Goal: Find specific page/section: Find specific page/section

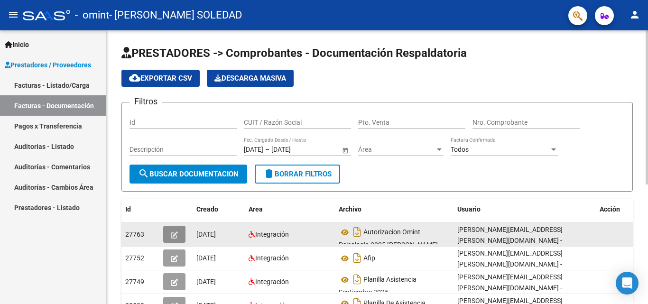
click at [171, 234] on icon "button" at bounding box center [174, 235] width 7 height 7
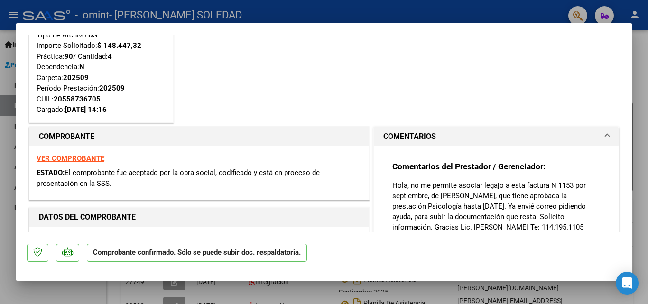
scroll to position [57, 0]
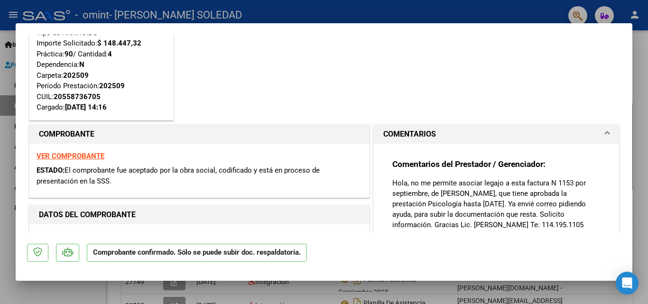
click at [536, 19] on div at bounding box center [324, 152] width 648 height 304
type input "$ 0,00"
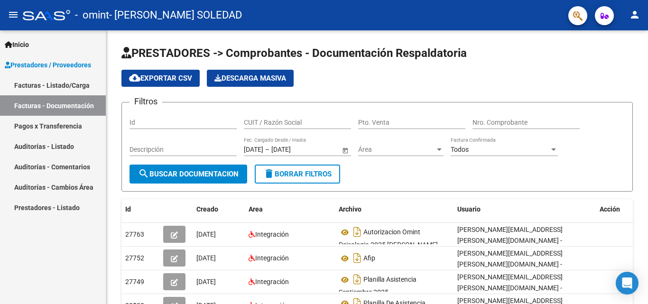
click at [61, 81] on link "Facturas - Listado/Carga" at bounding box center [53, 85] width 106 height 20
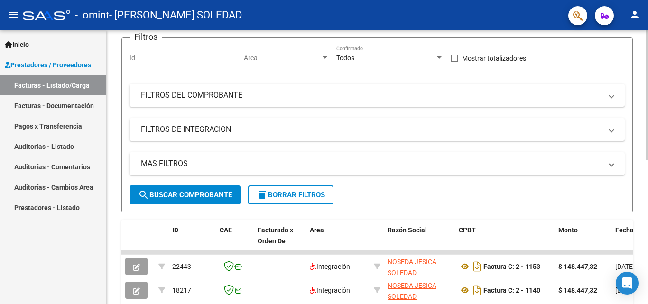
scroll to position [109, 0]
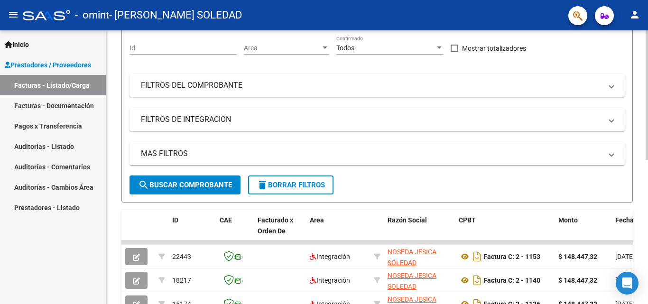
click at [648, 179] on div at bounding box center [647, 149] width 2 height 130
click at [41, 122] on link "Pagos x Transferencia" at bounding box center [53, 126] width 106 height 20
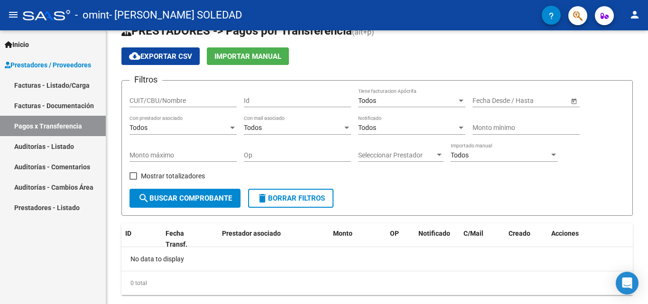
scroll to position [44, 0]
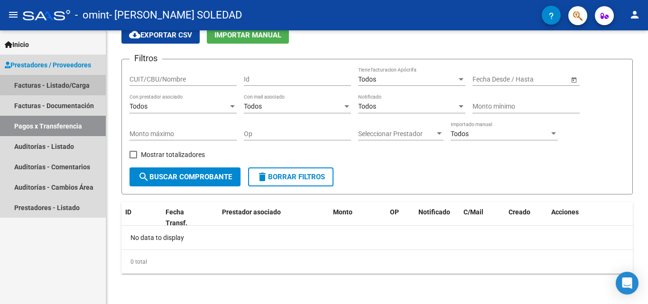
click at [48, 85] on link "Facturas - Listado/Carga" at bounding box center [53, 85] width 106 height 20
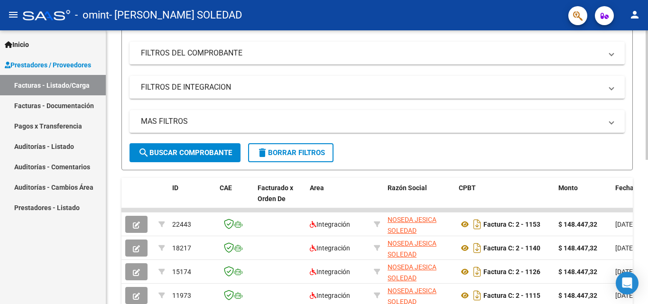
scroll to position [159, 0]
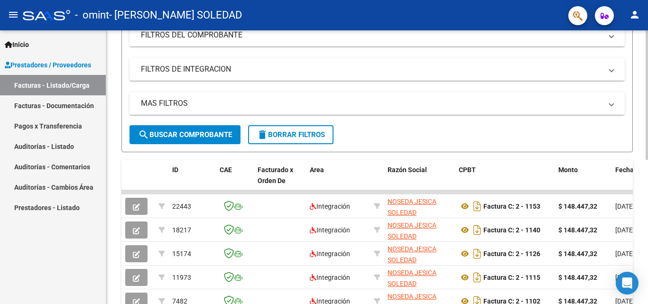
click at [646, 166] on div at bounding box center [647, 173] width 2 height 130
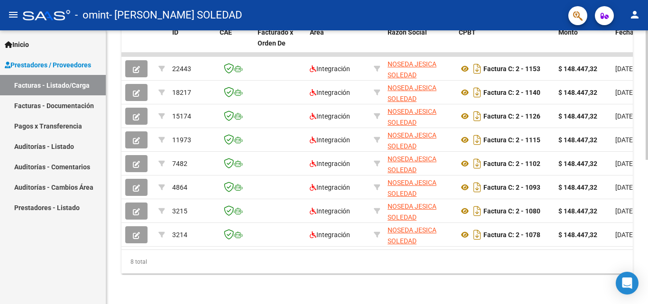
scroll to position [305, 0]
click at [647, 235] on div at bounding box center [647, 240] width 2 height 130
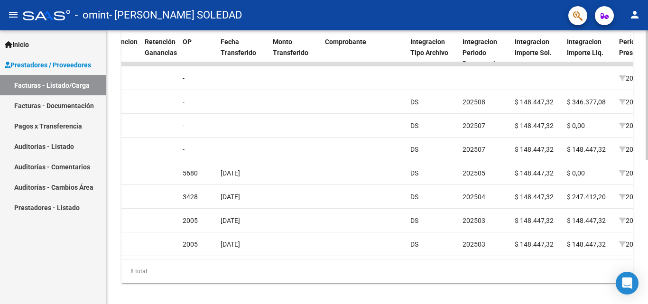
scroll to position [285, 0]
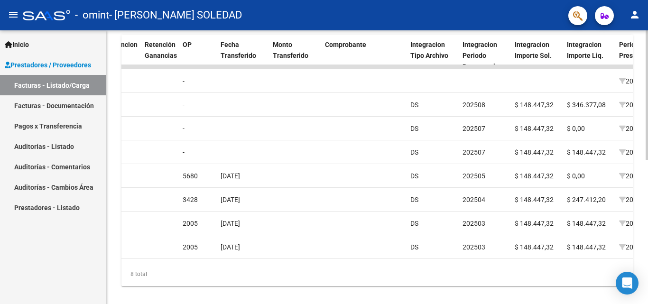
click at [648, 216] on div at bounding box center [647, 234] width 2 height 130
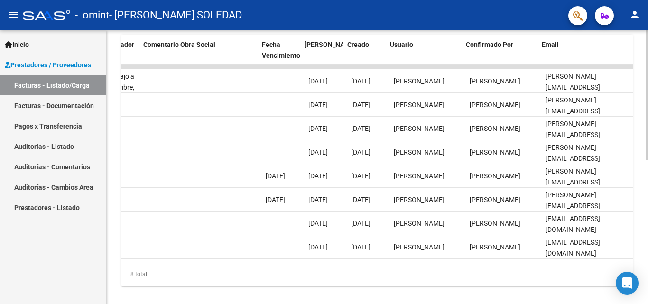
scroll to position [0, 1490]
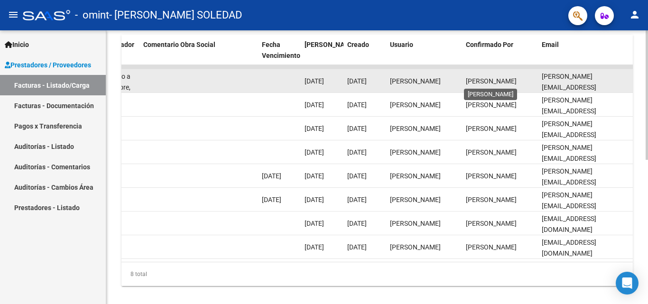
click at [487, 79] on span "[PERSON_NAME]" at bounding box center [491, 81] width 51 height 8
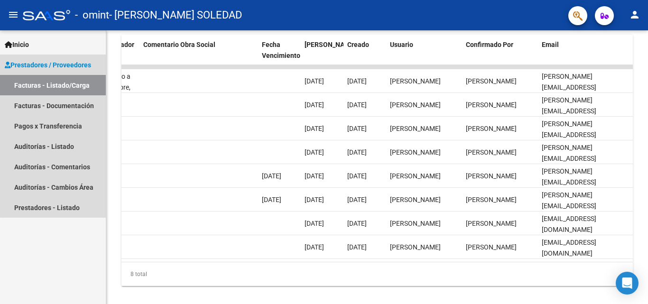
click at [68, 64] on span "Prestadores / Proveedores" at bounding box center [48, 65] width 86 height 10
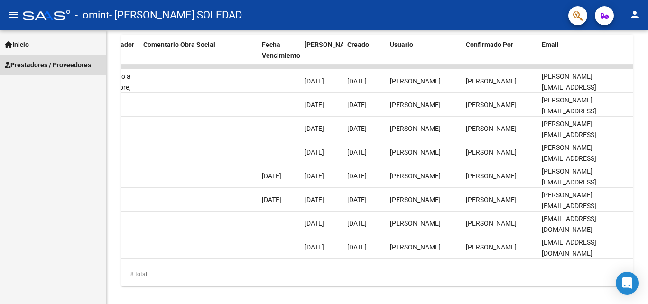
click at [68, 64] on span "Prestadores / Proveedores" at bounding box center [48, 65] width 86 height 10
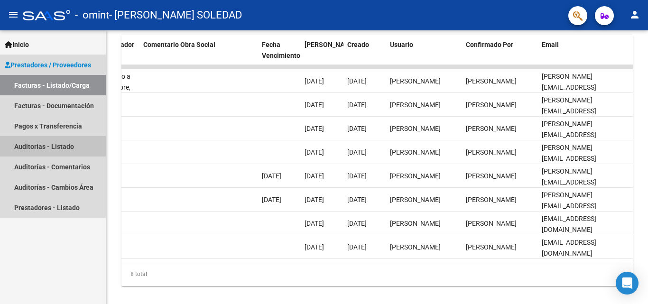
click at [34, 142] on link "Auditorías - Listado" at bounding box center [53, 146] width 106 height 20
